Goal: Task Accomplishment & Management: Complete application form

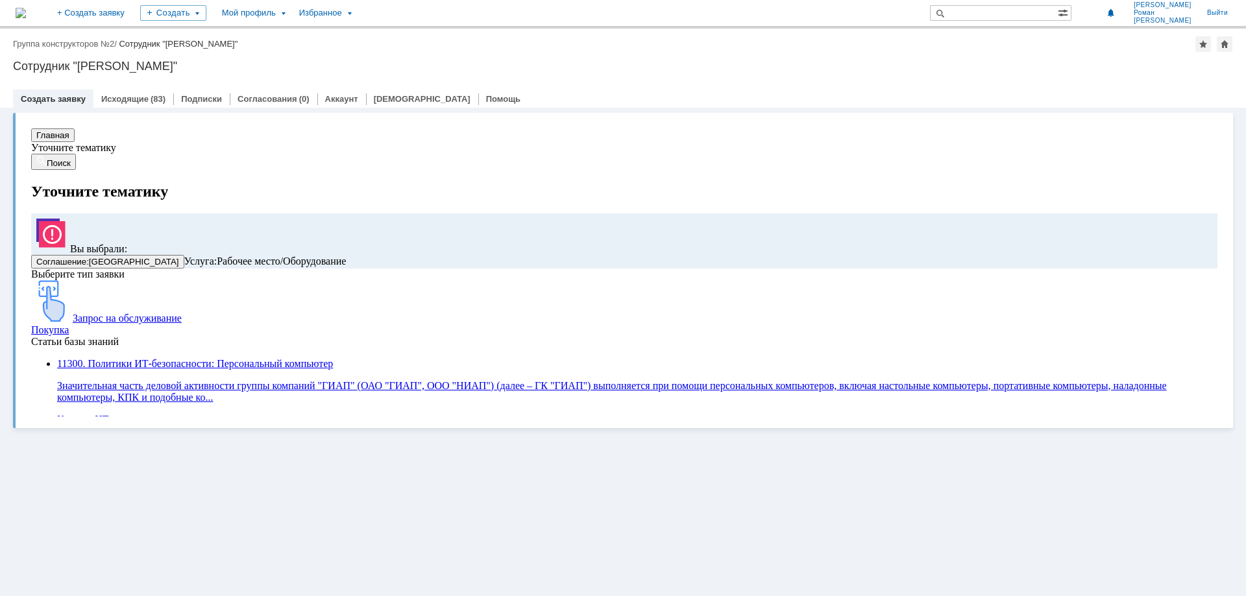
click at [354, 155] on section "Главная Уточните тематику Поиск Уточните тематику Вы выбрали: Соглашение : Дзер…" at bounding box center [624, 293] width 1186 height 331
click at [978, 95] on div "Создать заявку Исходящие (83) Подписки Согласования (0) Аккаунт Дашборды Помощь" at bounding box center [623, 99] width 1220 height 18
click at [64, 141] on button "Главная" at bounding box center [52, 135] width 43 height 14
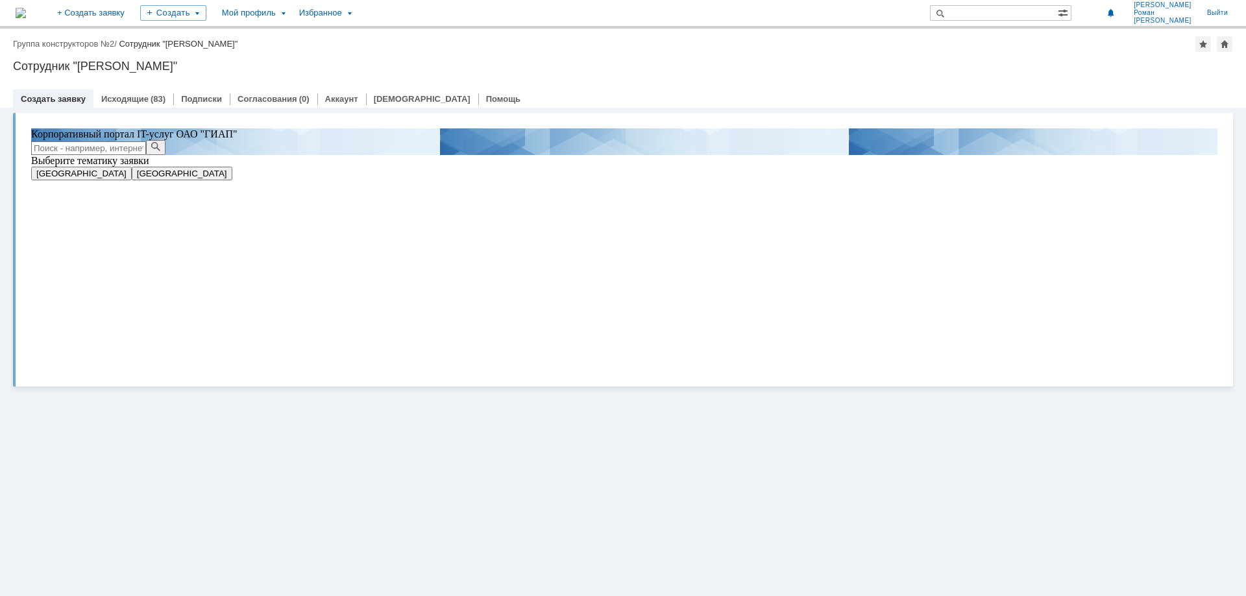
click at [125, 178] on span "[GEOGRAPHIC_DATA]" at bounding box center [81, 174] width 90 height 10
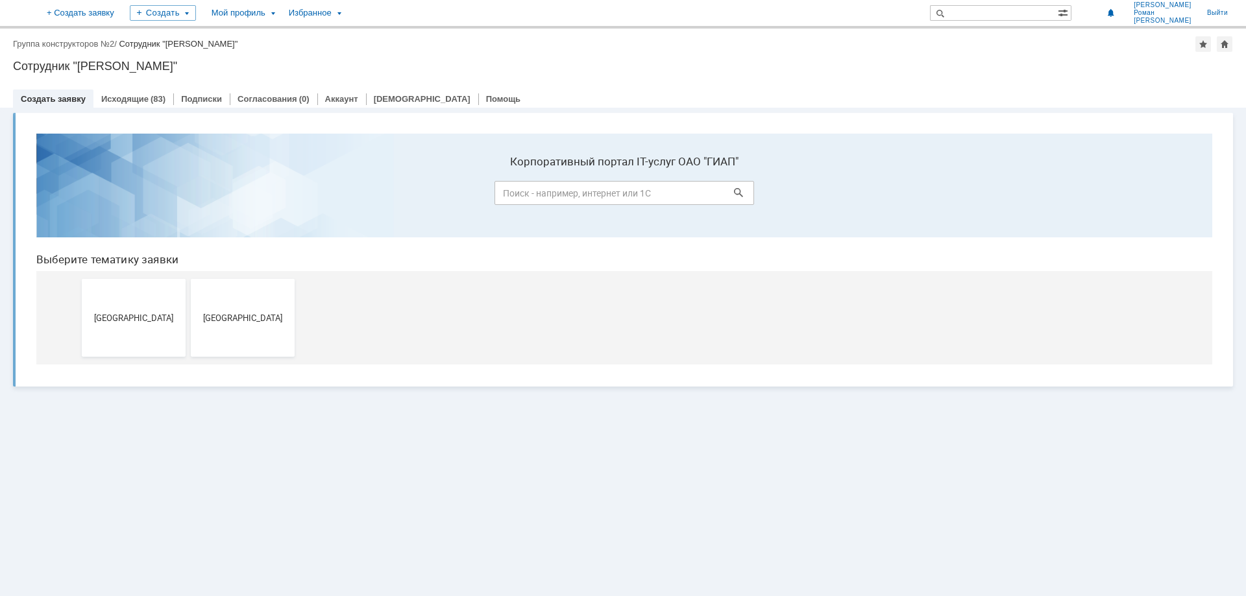
click at [134, 319] on span "[GEOGRAPHIC_DATA]" at bounding box center [134, 318] width 96 height 10
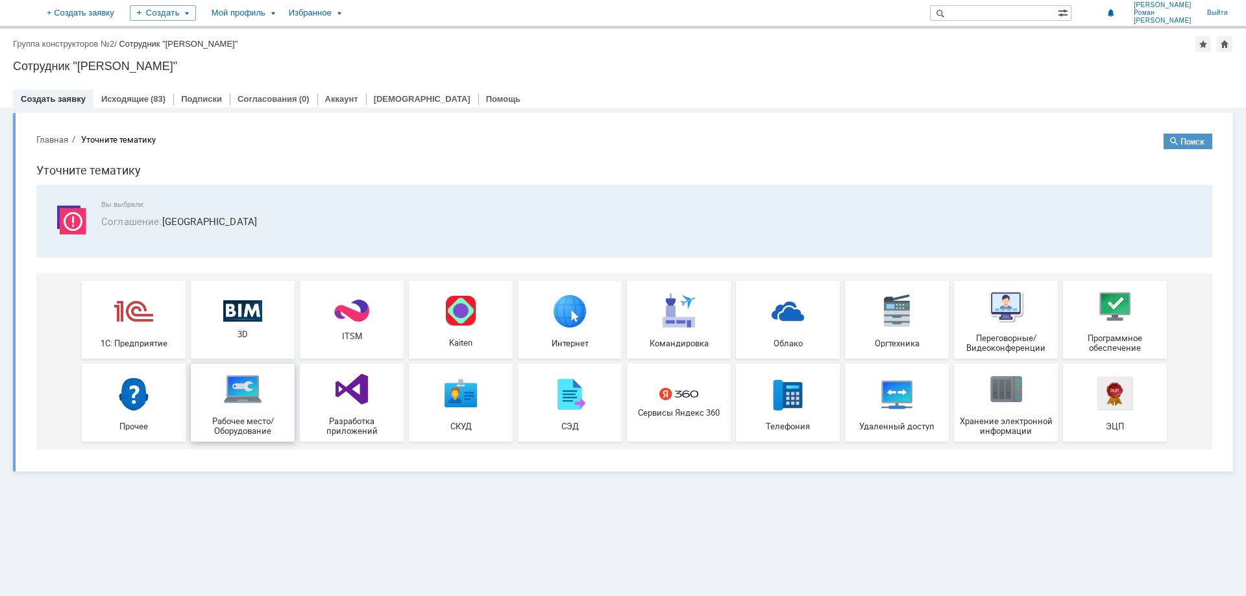
click at [264, 404] on div "Рабочее место/Оборудование" at bounding box center [243, 403] width 96 height 66
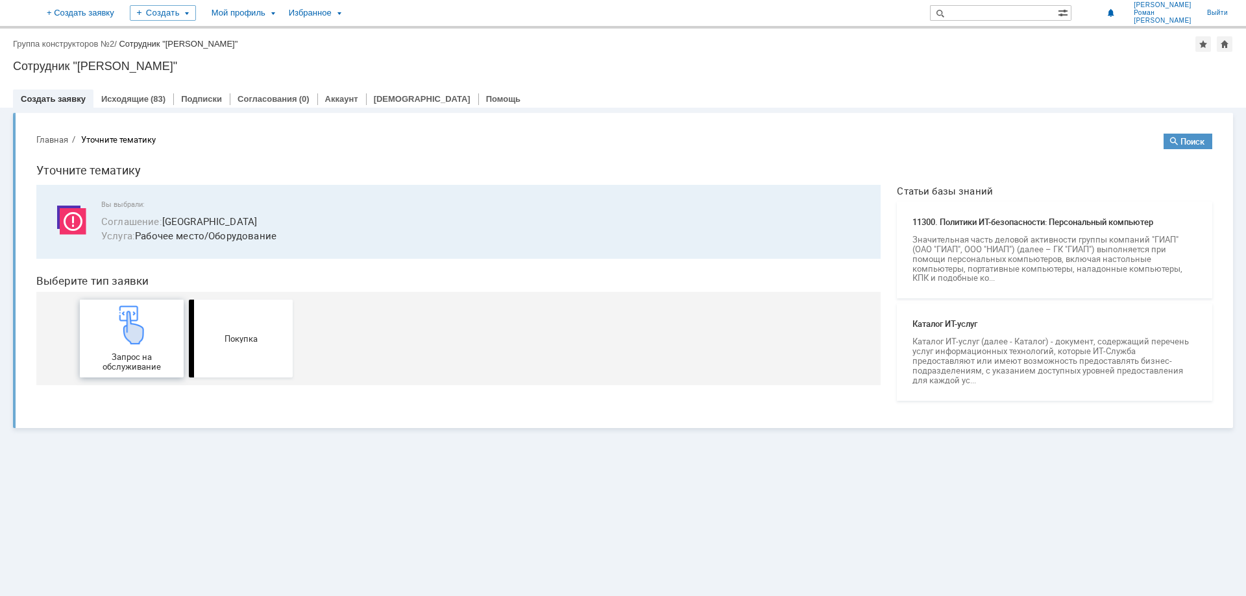
click at [159, 346] on div "Запрос на обслуживание" at bounding box center [132, 339] width 96 height 66
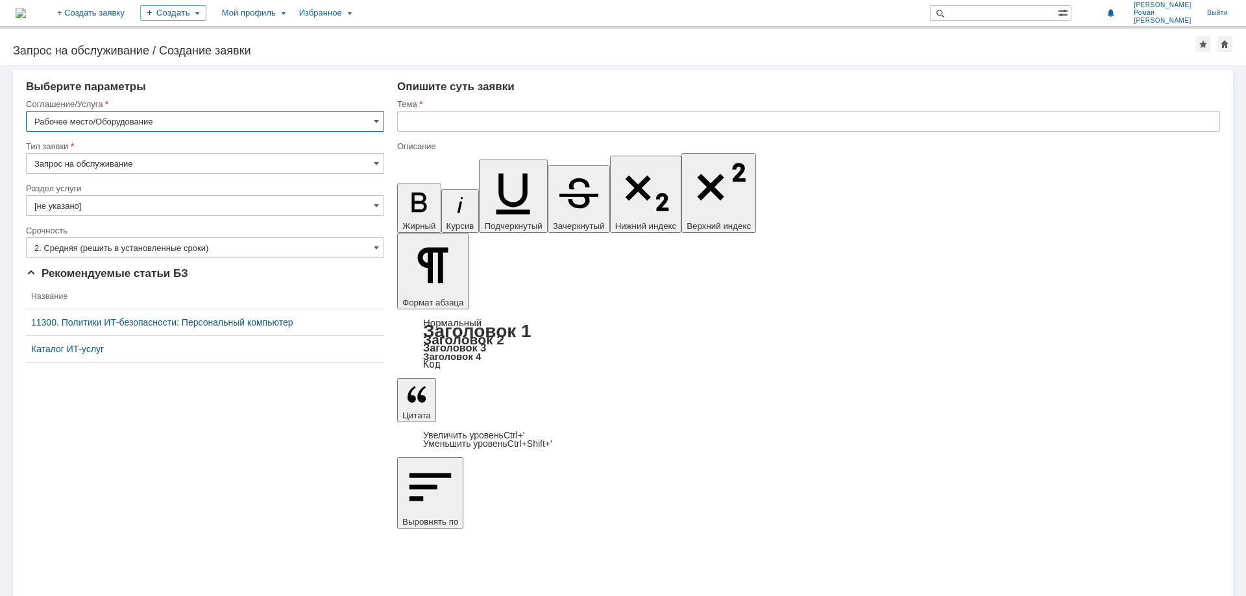
click at [164, 206] on input "[не указано]" at bounding box center [205, 205] width 358 height 21
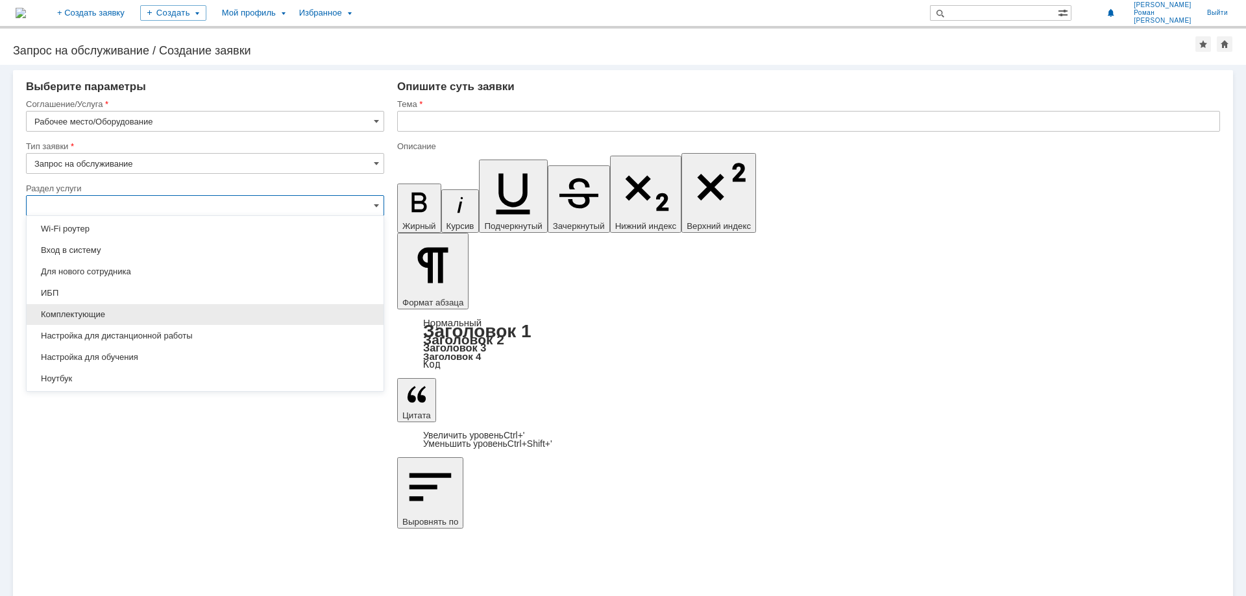
scroll to position [65, 0]
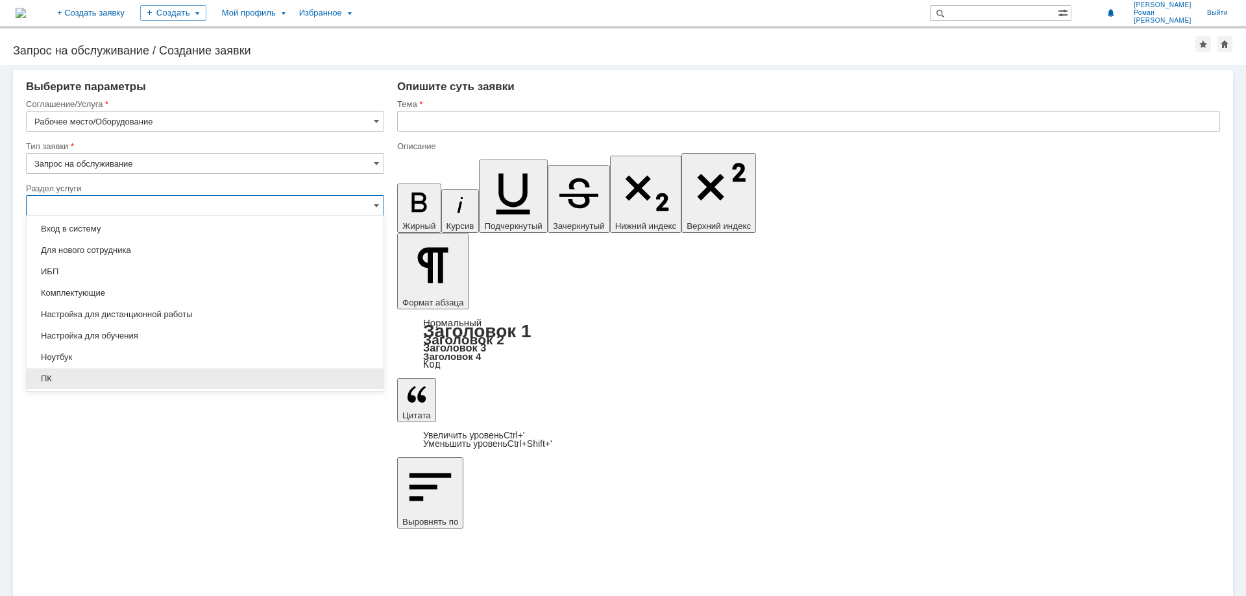
click at [120, 372] on div "ПК" at bounding box center [205, 379] width 357 height 21
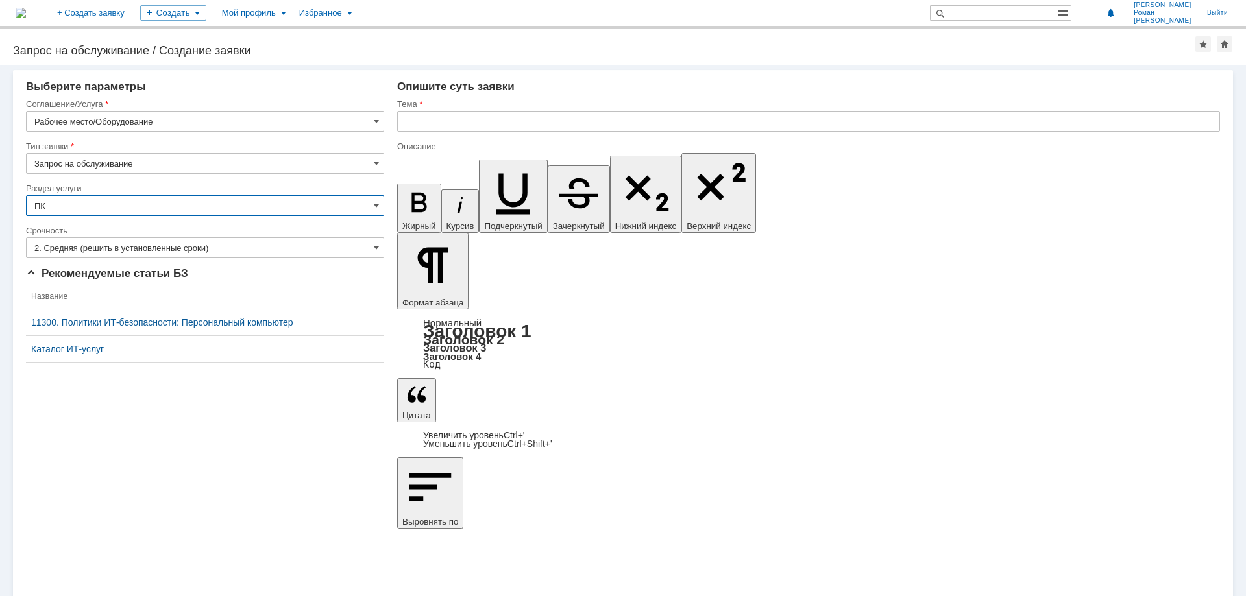
type input "ПК"
click at [478, 122] on input "text" at bounding box center [808, 121] width 823 height 21
type input "з"
type input "замена оборудования"
